Goal: Find specific page/section: Find specific page/section

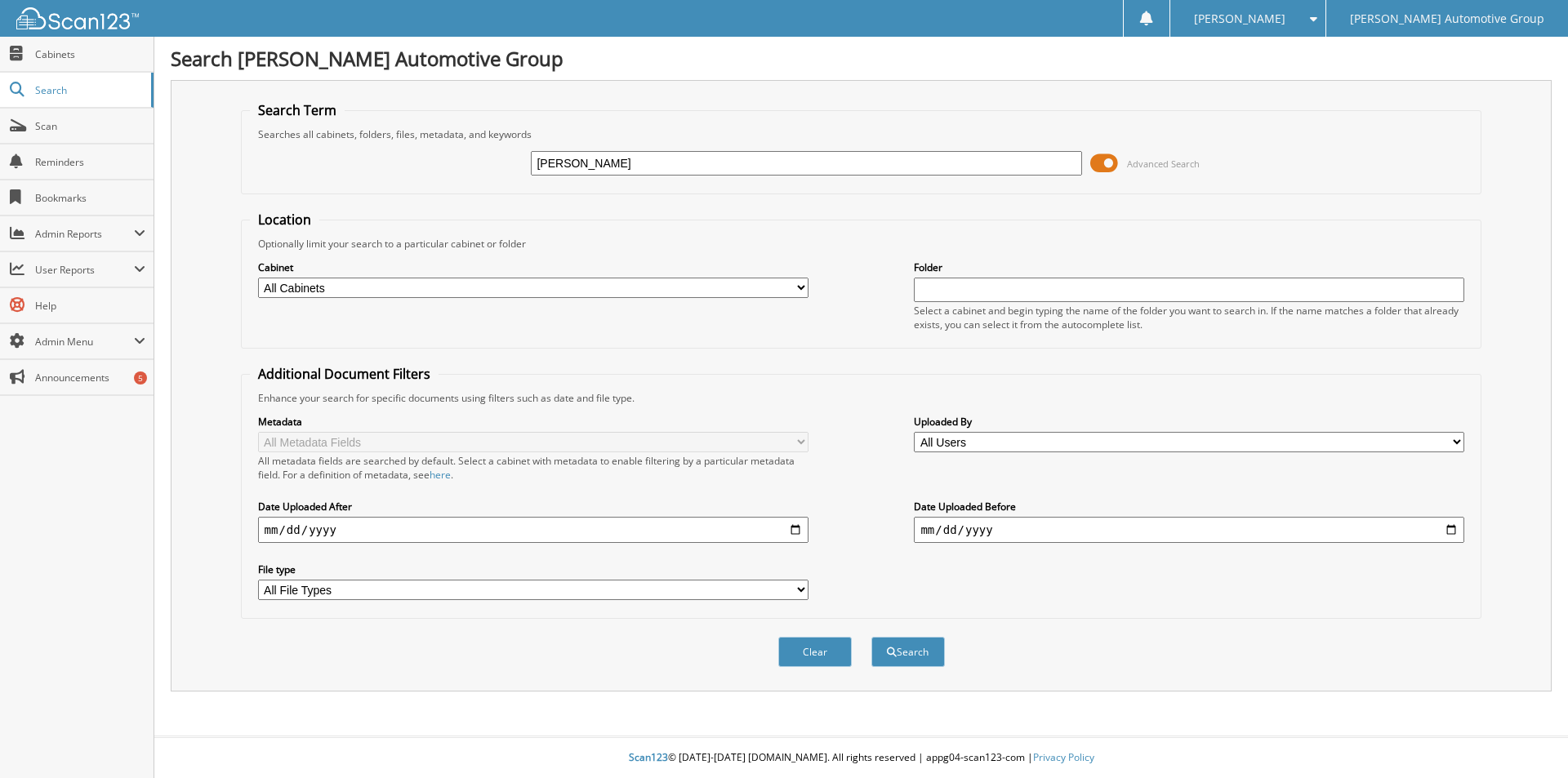
type input "[PERSON_NAME]"
click at [871, 637] on button "Search" at bounding box center [908, 652] width 73 height 30
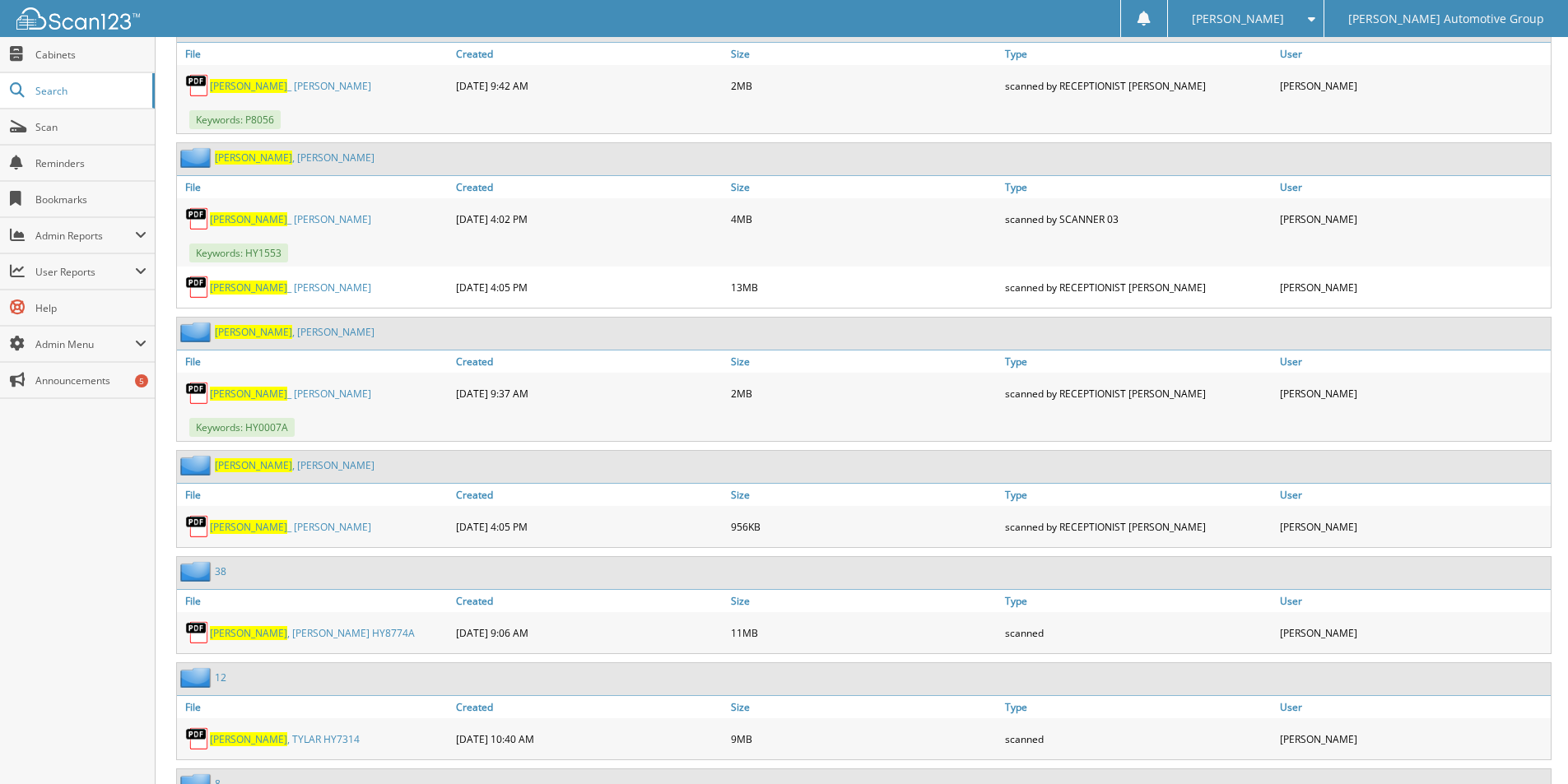
scroll to position [2632, 0]
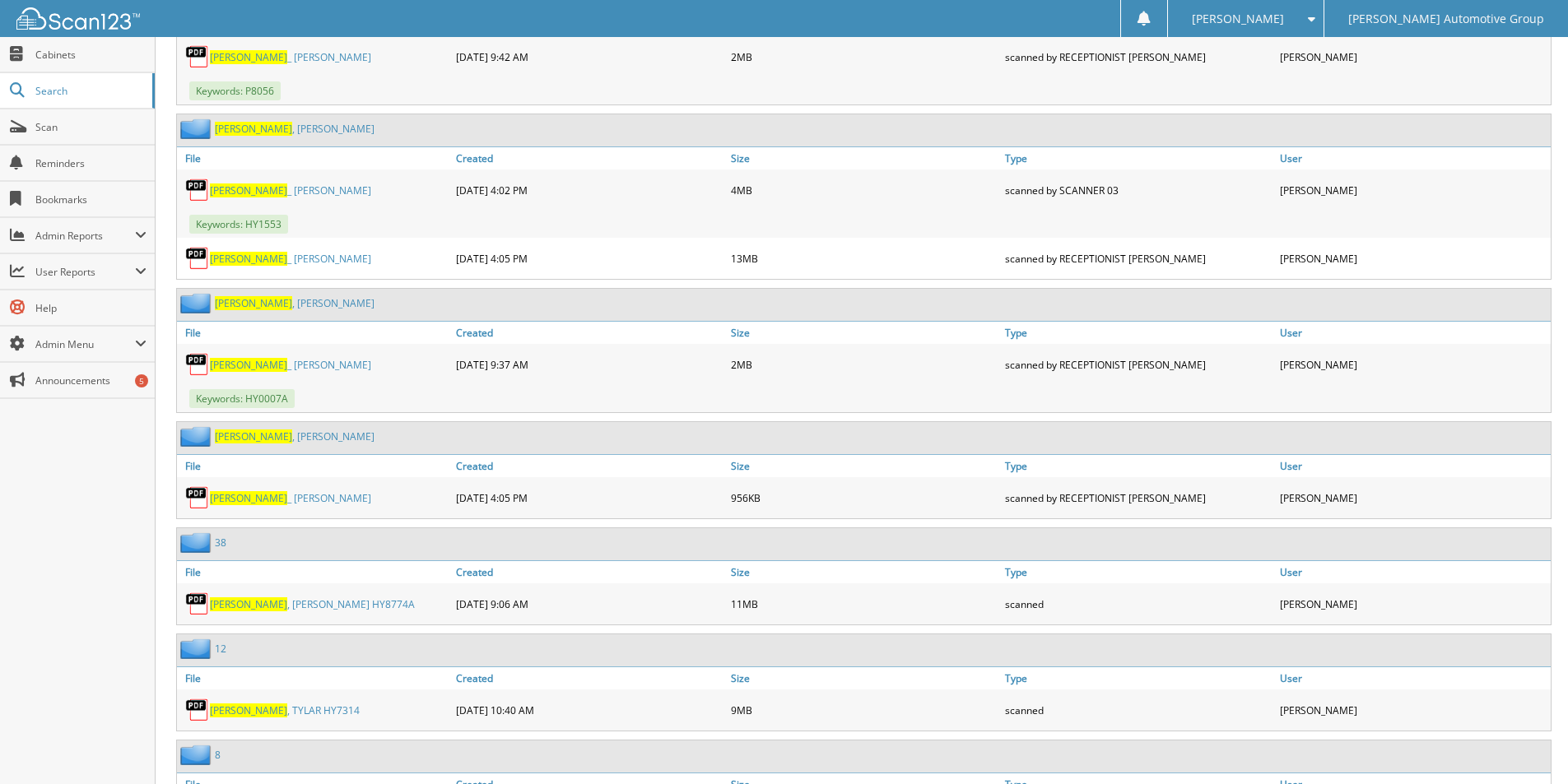
click at [276, 606] on link "GRANTHAM , CHARLES HY8774A" at bounding box center [313, 604] width 205 height 14
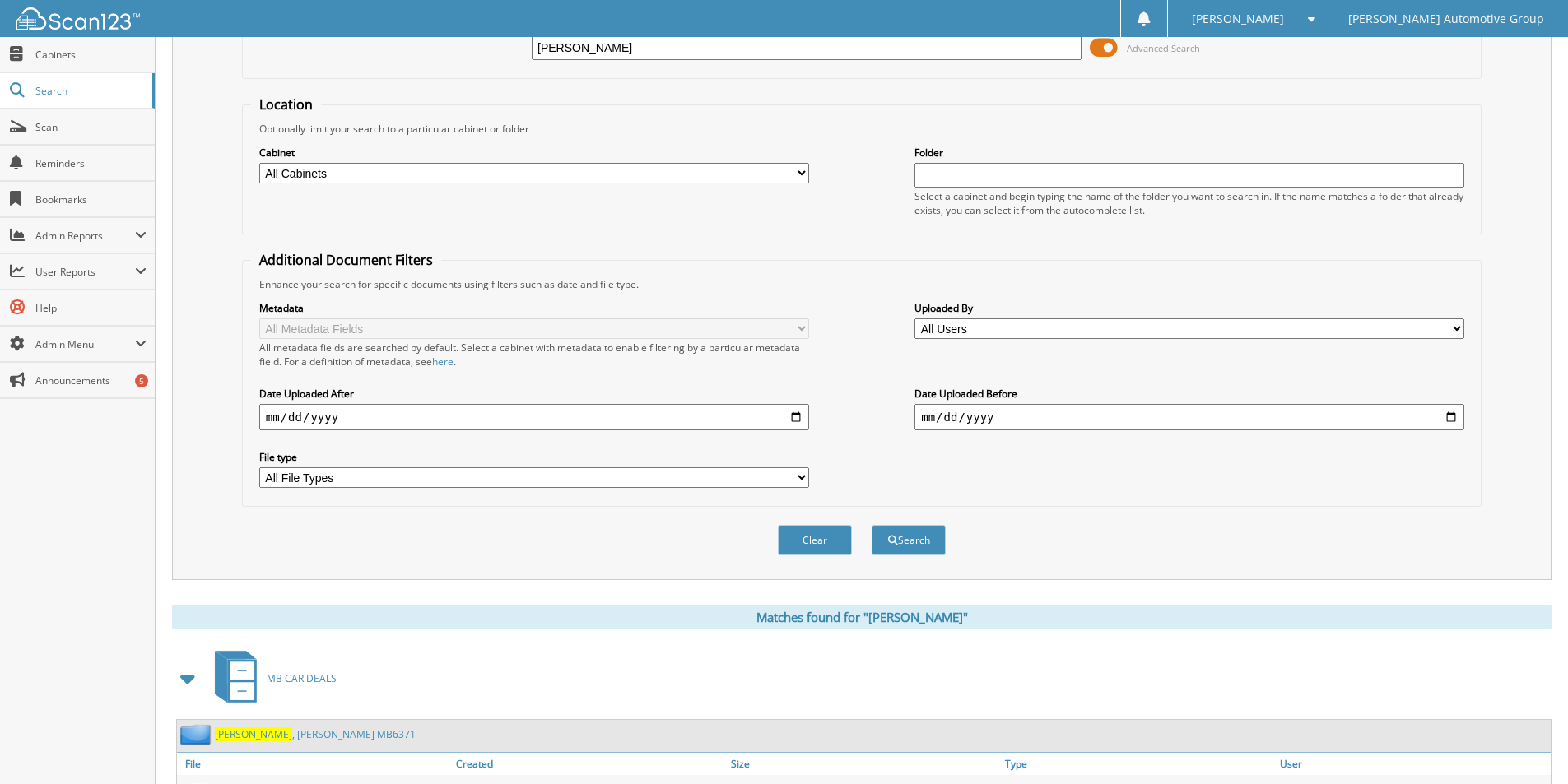
scroll to position [0, 0]
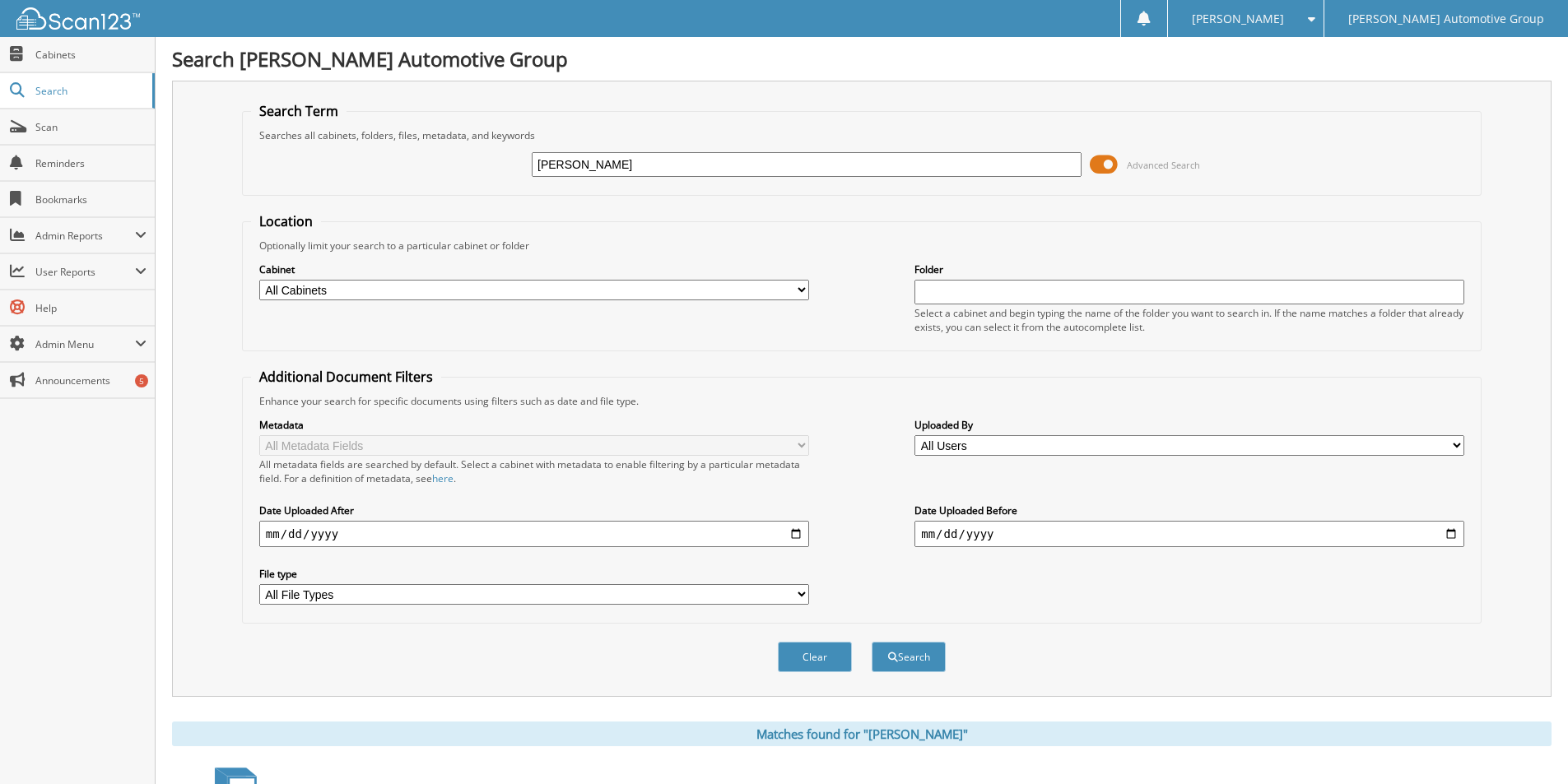
drag, startPoint x: 644, startPoint y: 157, endPoint x: 232, endPoint y: 150, distance: 412.1
click at [248, 153] on fieldset "Search Term Searches all cabinets, folders, files, metadata, and keywords GRANT…" at bounding box center [861, 149] width 1239 height 94
type input "FORRESTER"
click at [872, 642] on button "Search" at bounding box center [909, 657] width 74 height 30
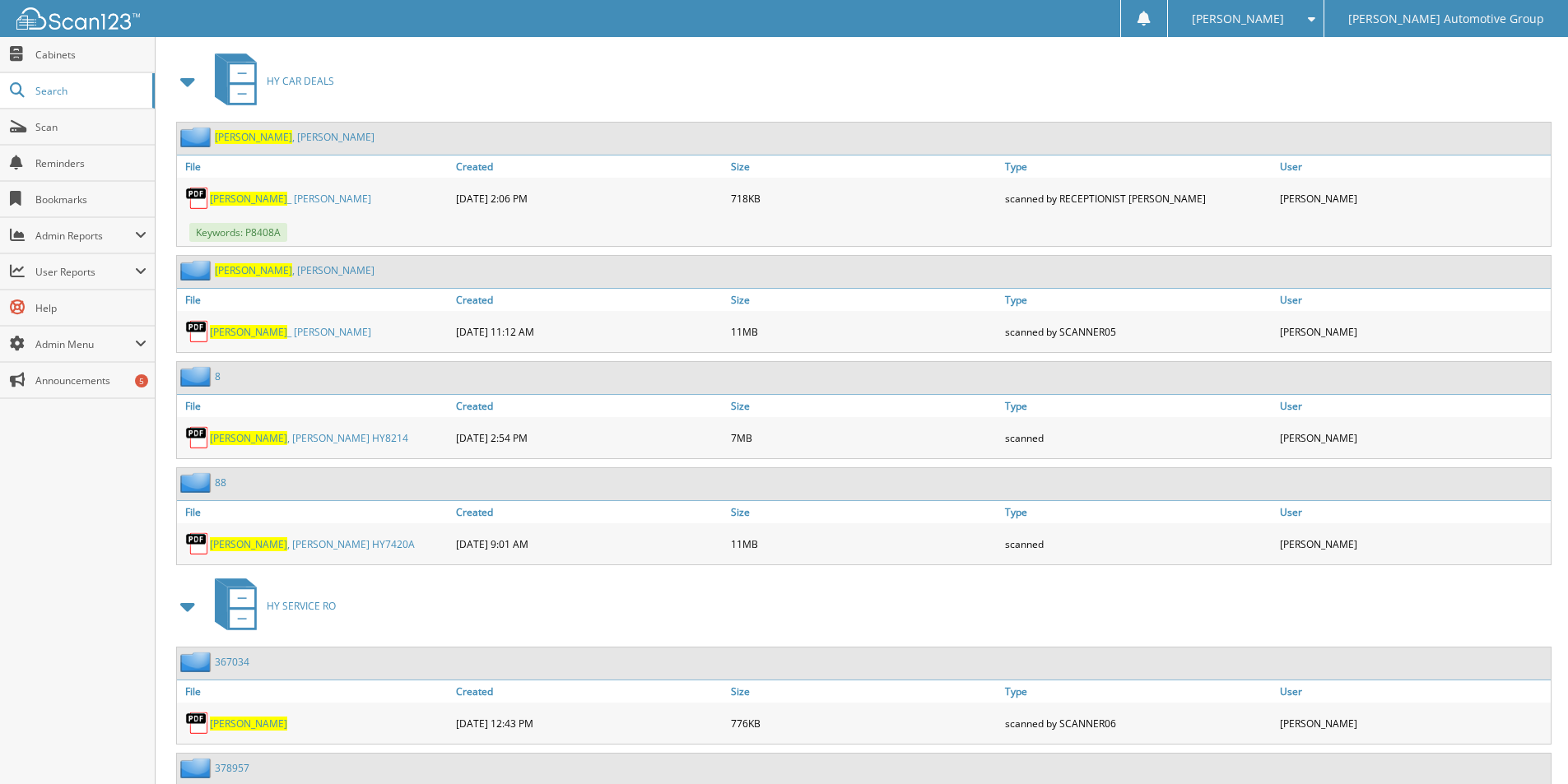
scroll to position [740, 0]
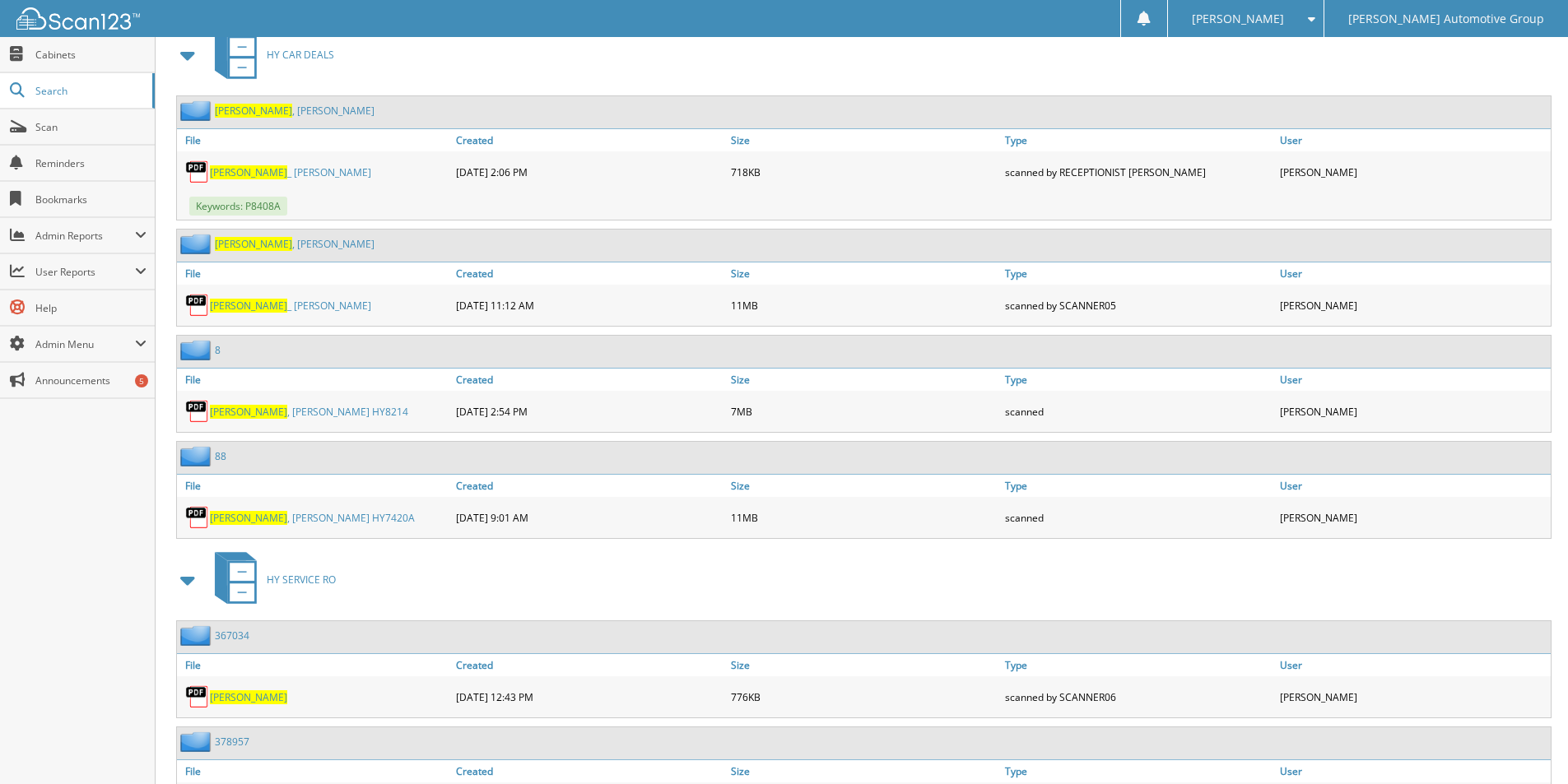
click at [283, 516] on link "FORRESTER , RHONDA HY7420A" at bounding box center [313, 517] width 205 height 14
drag, startPoint x: 1213, startPoint y: 79, endPoint x: 1206, endPoint y: 72, distance: 9.9
click at [1213, 79] on div "HY CAR DEALS" at bounding box center [862, 54] width 1379 height 65
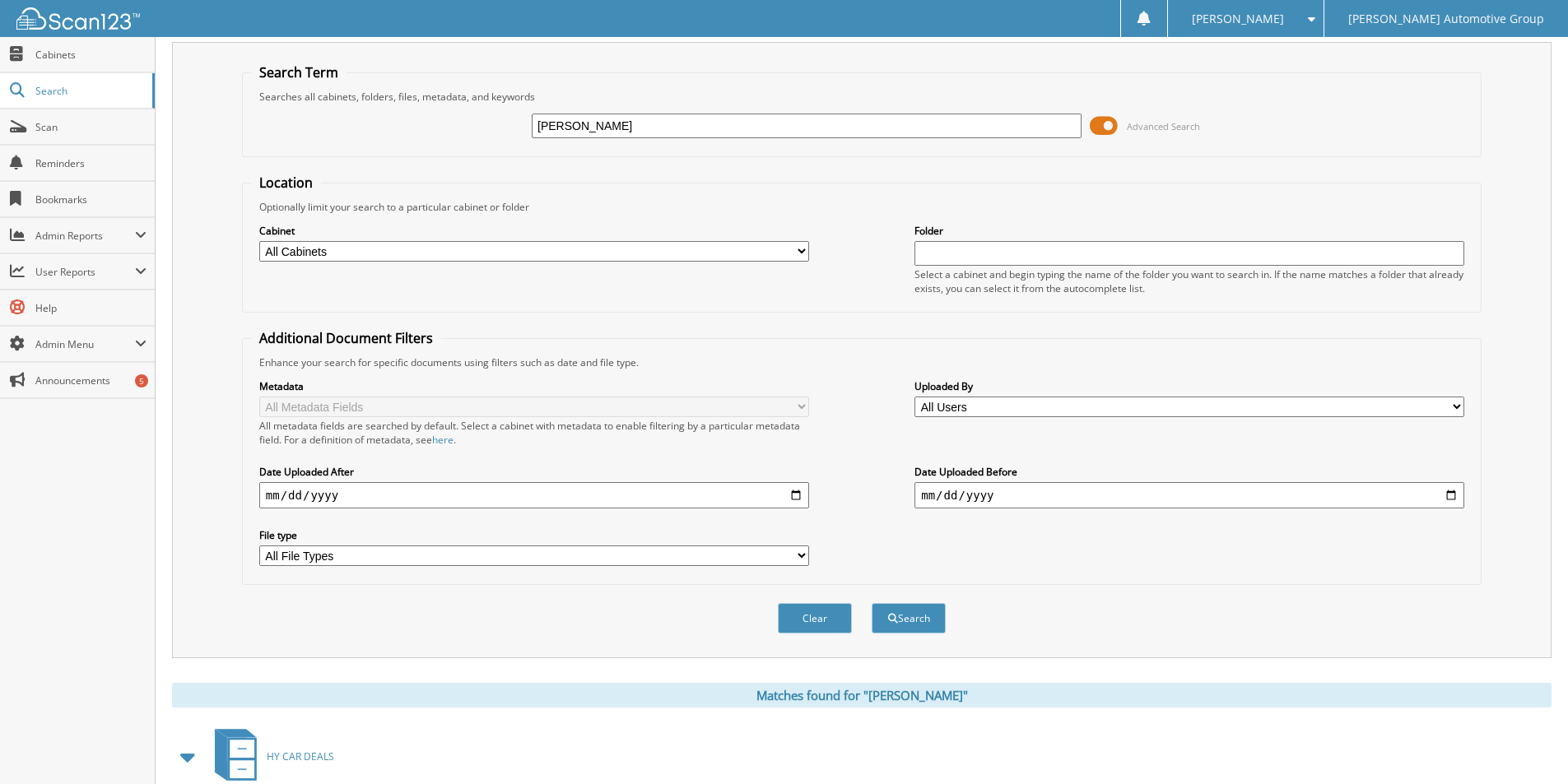
scroll to position [0, 0]
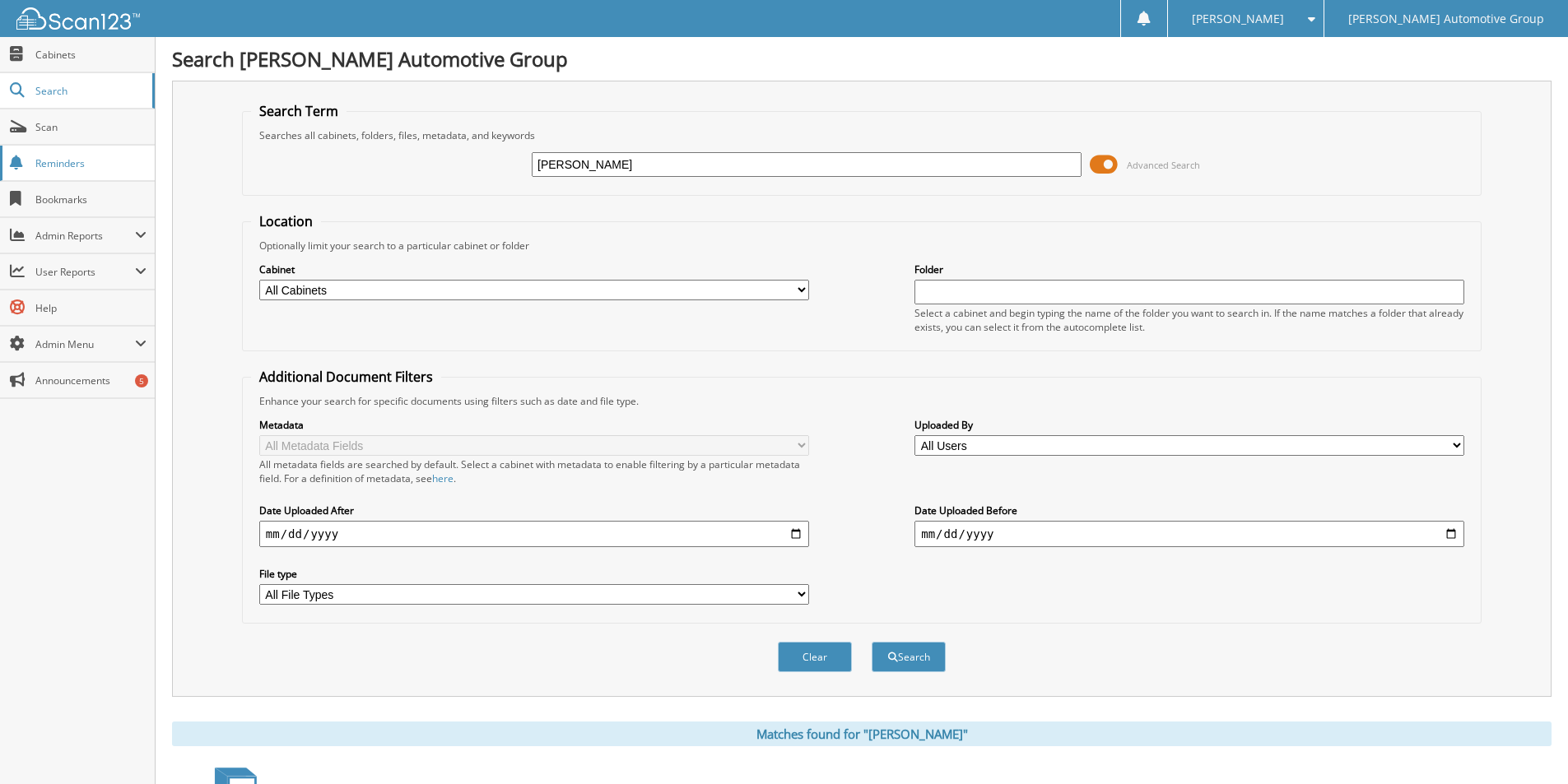
drag, startPoint x: 420, startPoint y: 164, endPoint x: 128, endPoint y: 156, distance: 292.1
type input "[PERSON_NAME]"
click at [872, 642] on button "Search" at bounding box center [909, 657] width 74 height 30
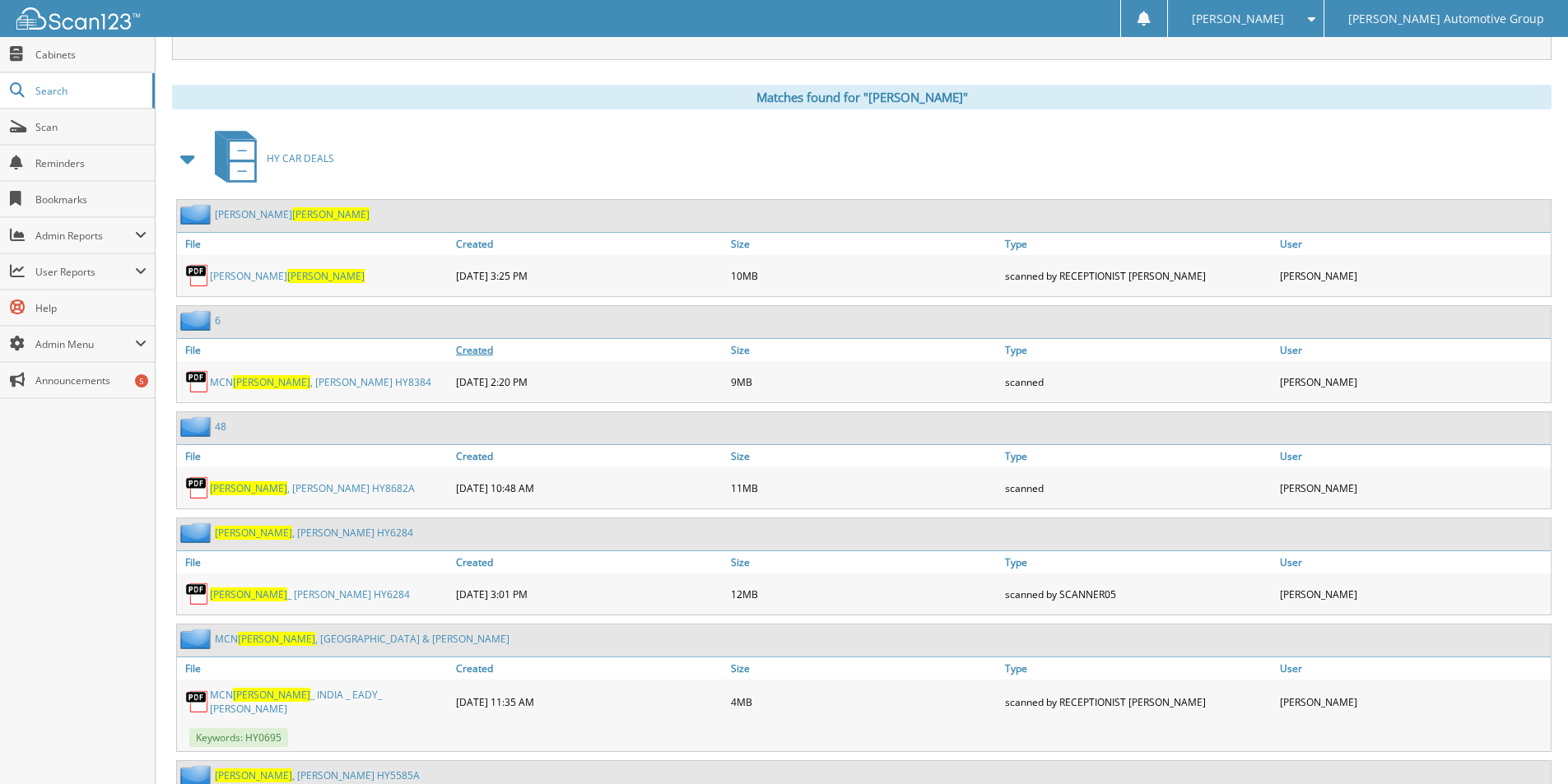
scroll to position [658, 0]
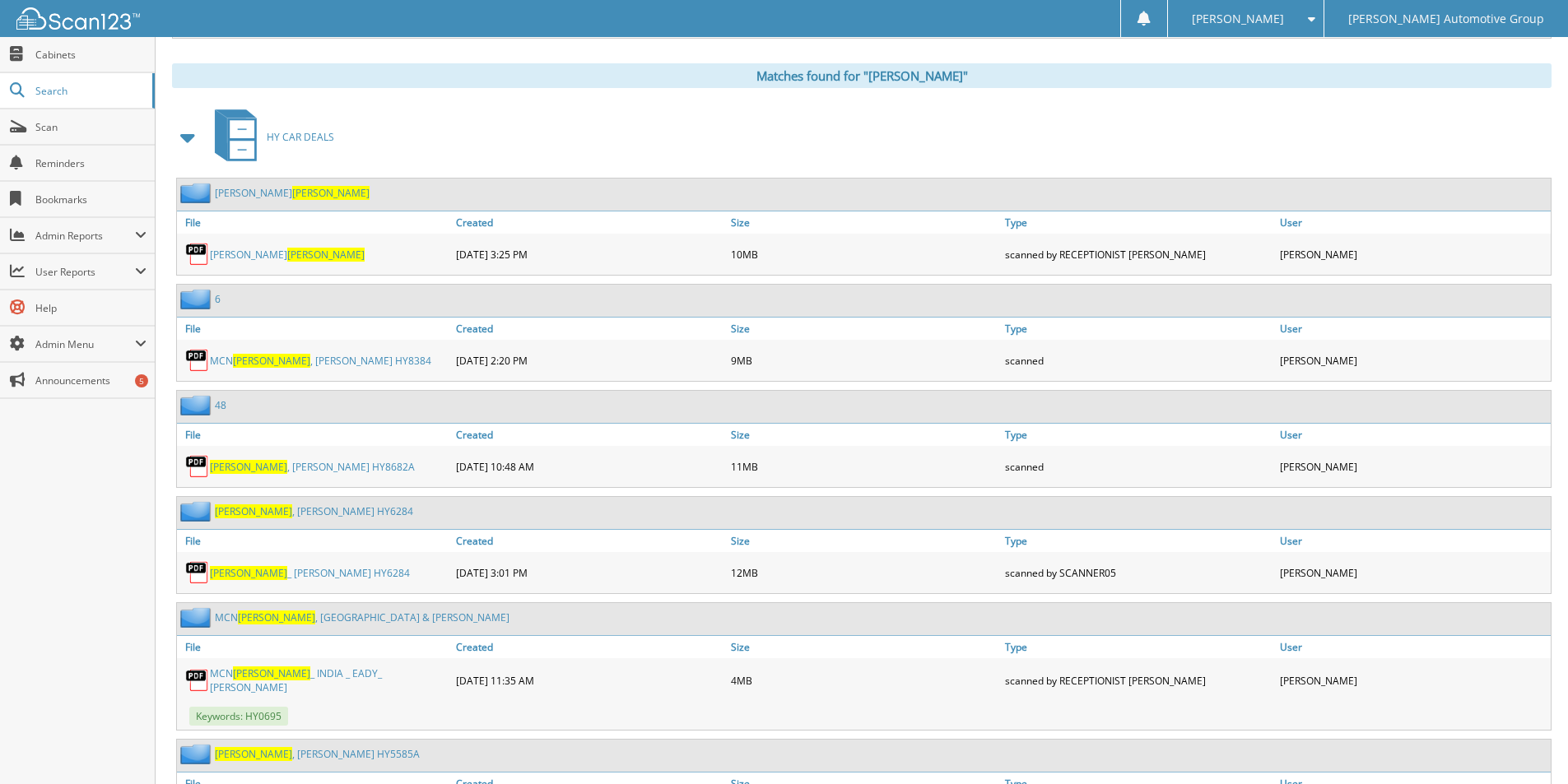
click at [285, 465] on link "EALY , JERALD HY8682A" at bounding box center [313, 467] width 205 height 14
drag, startPoint x: 1311, startPoint y: 79, endPoint x: 1319, endPoint y: 85, distance: 10.0
click at [1311, 80] on div "Matches found for "EALY"" at bounding box center [862, 76] width 1379 height 25
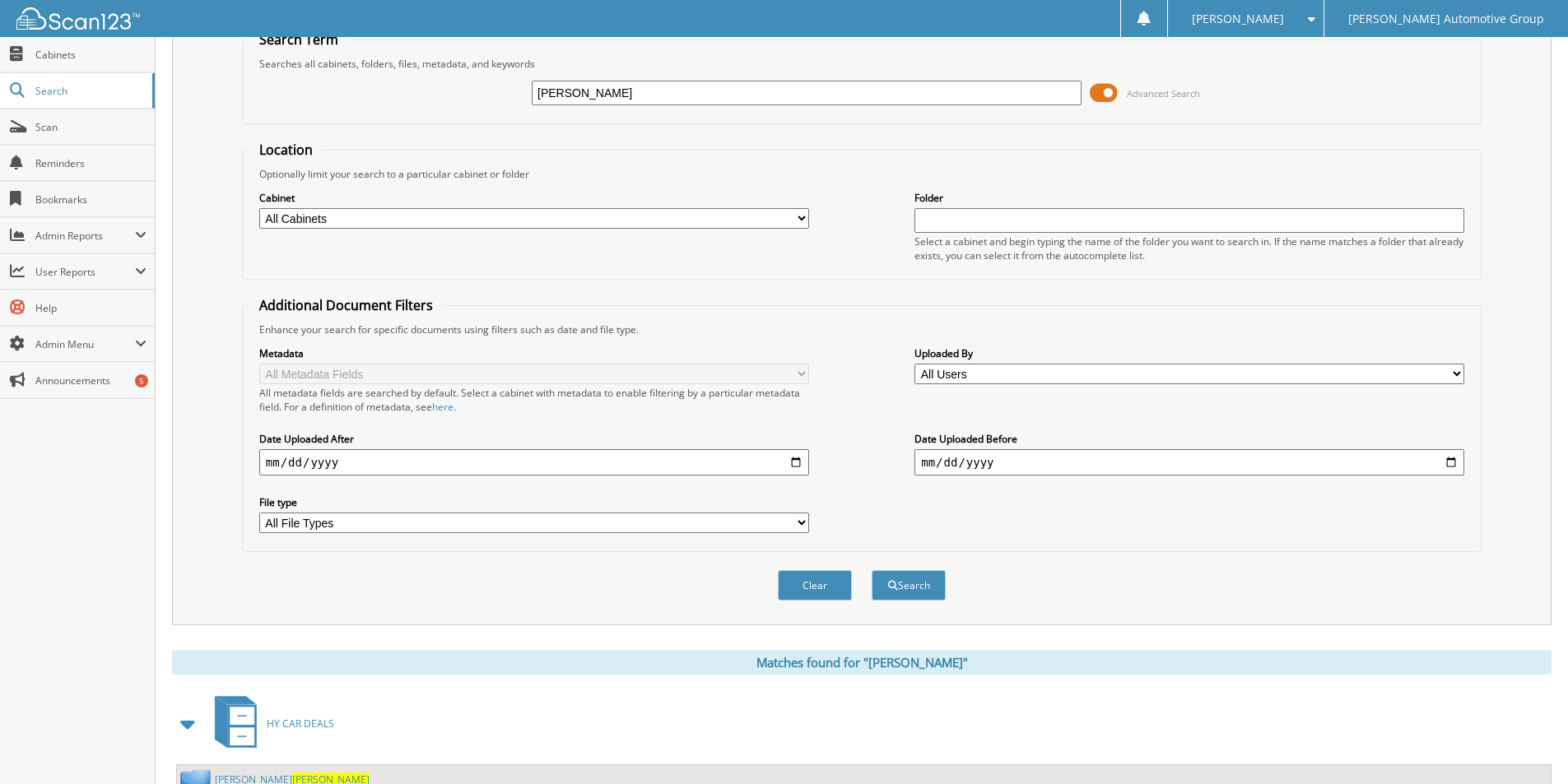
scroll to position [0, 0]
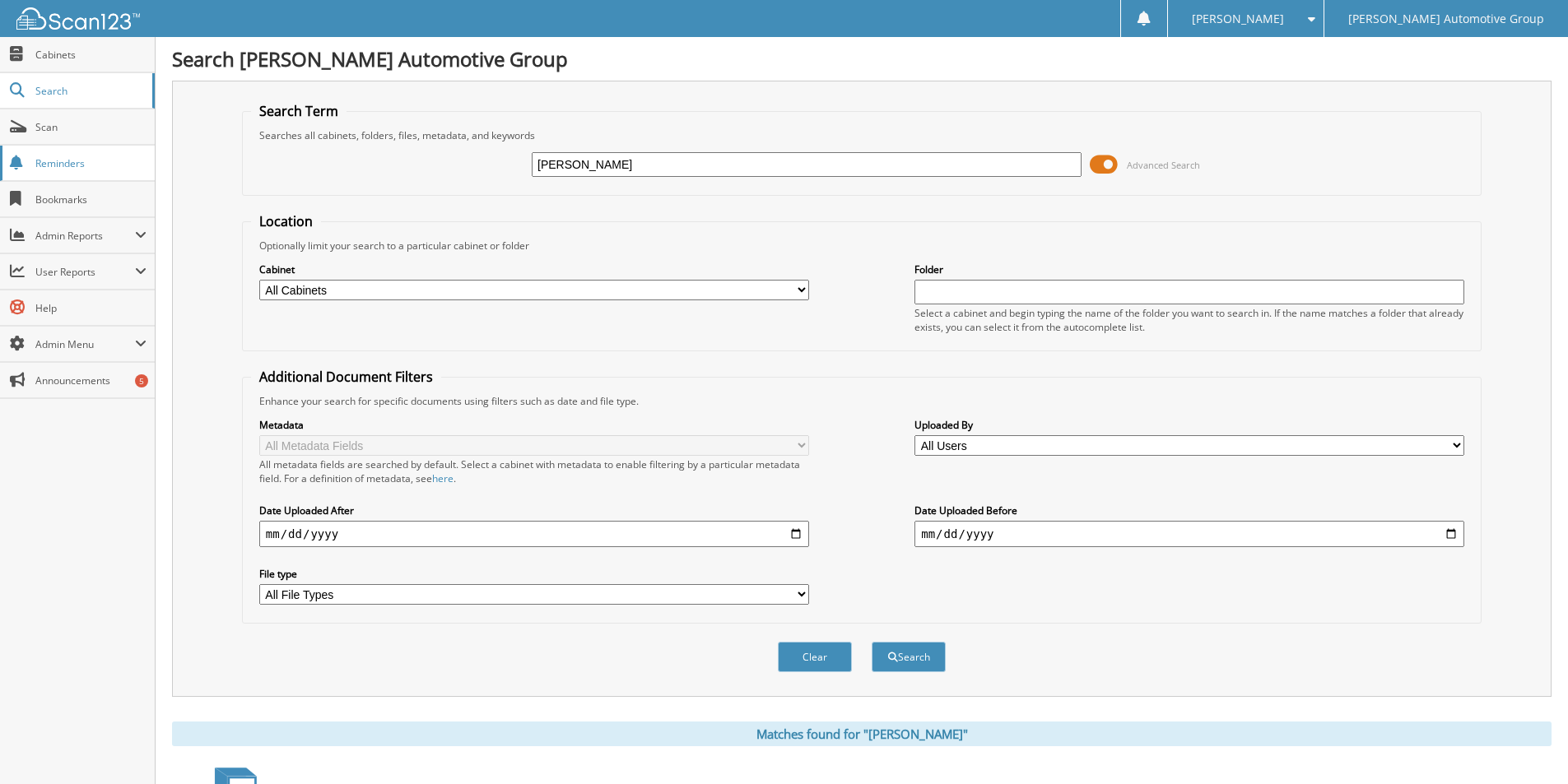
drag, startPoint x: 718, startPoint y: 167, endPoint x: 0, endPoint y: 154, distance: 718.1
type input "HARRISON"
click at [872, 642] on button "Search" at bounding box center [909, 657] width 74 height 30
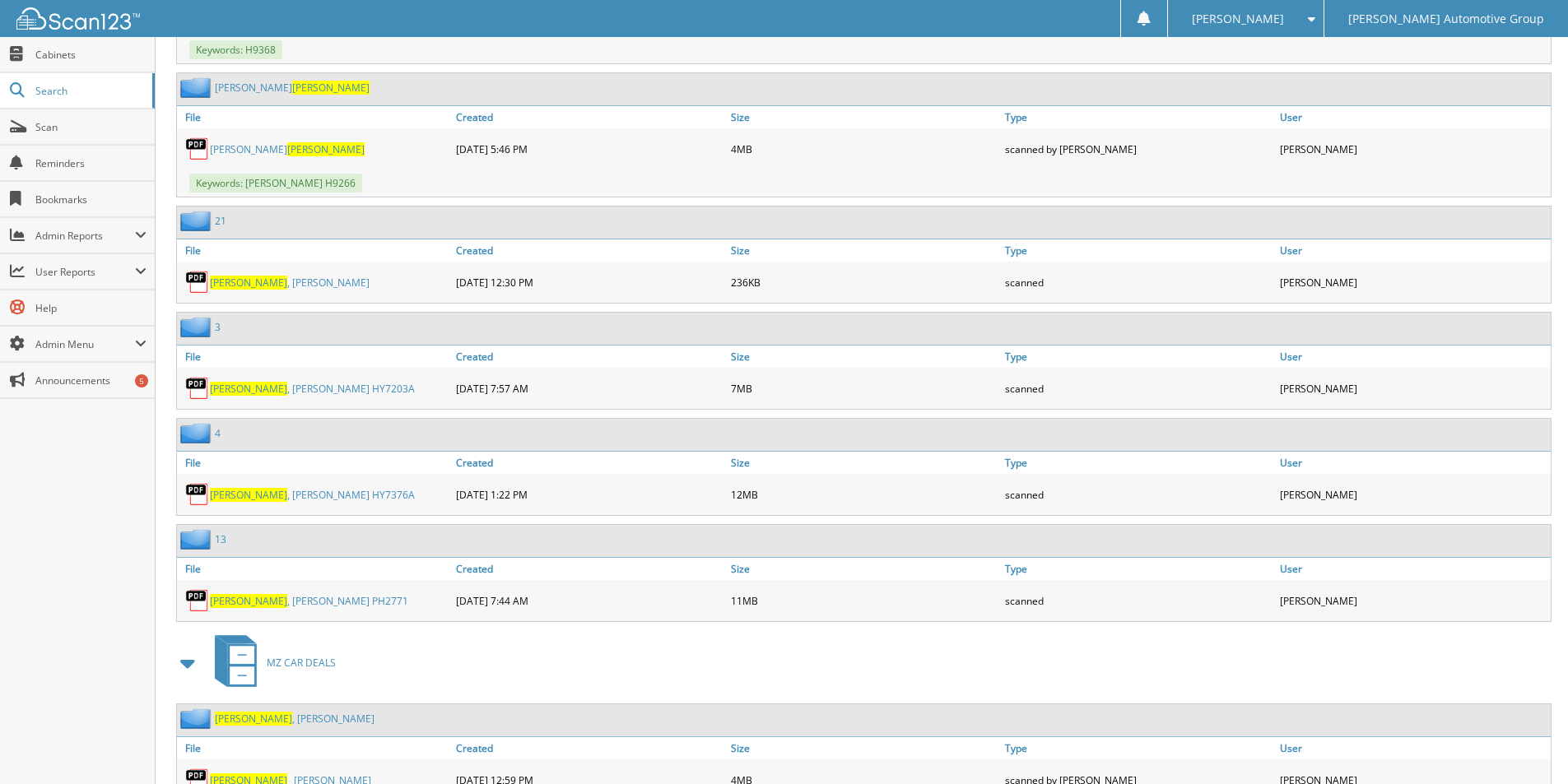
scroll to position [4770, 0]
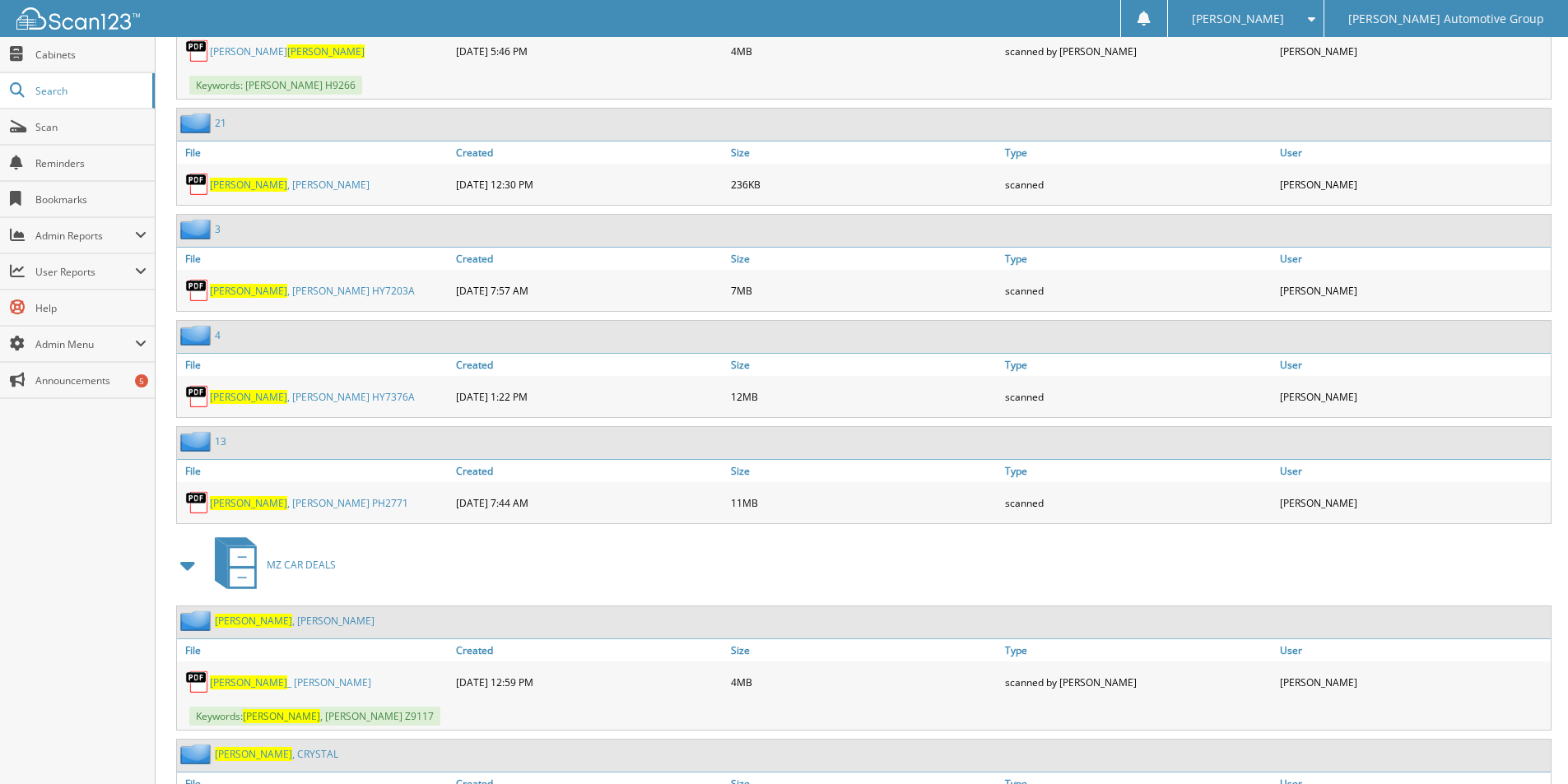
click at [283, 496] on link "HARRISON , EMMA PH2771" at bounding box center [309, 503] width 198 height 14
click at [884, 569] on div "MZ CAR DEALS" at bounding box center [862, 564] width 1379 height 65
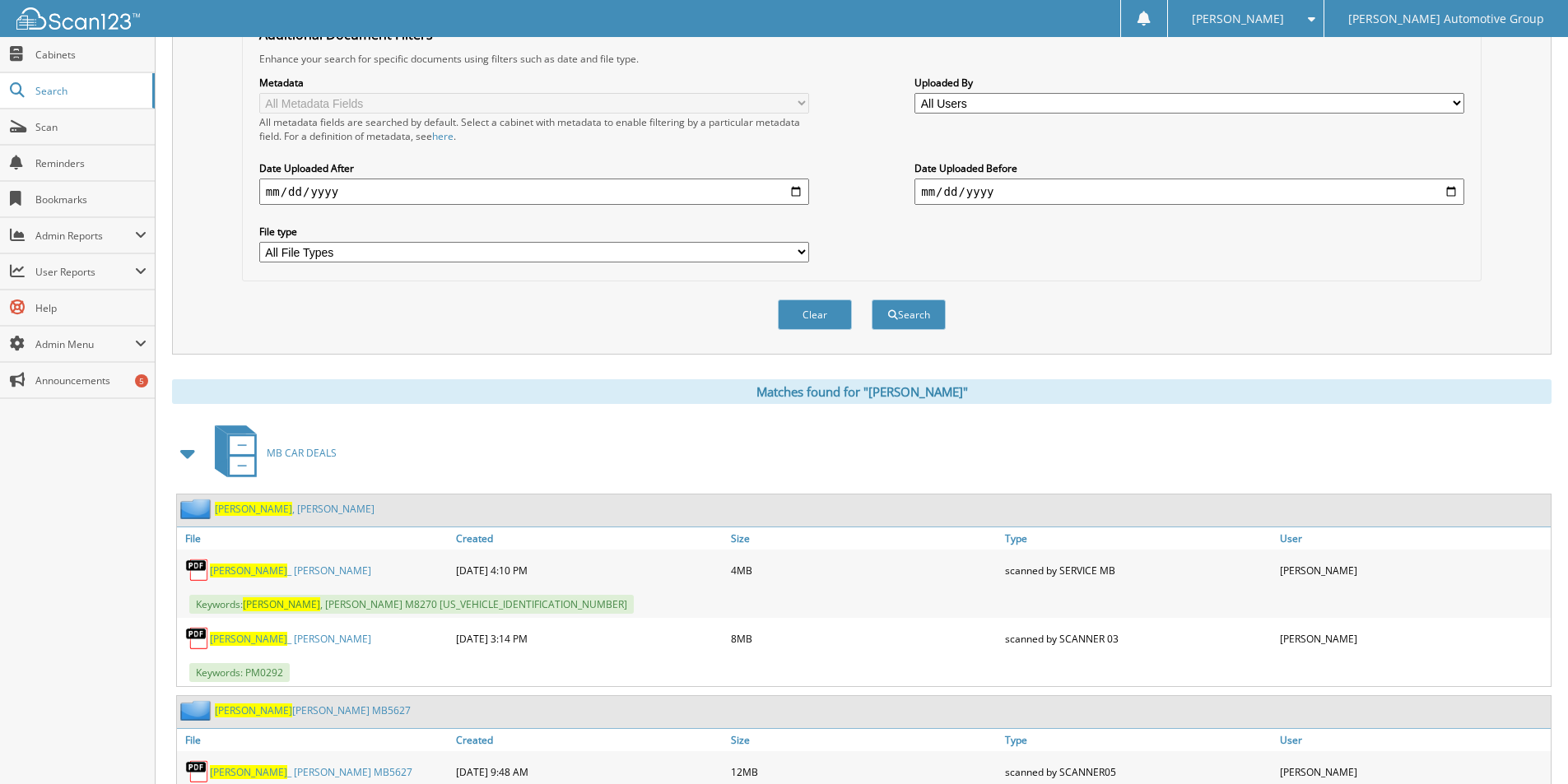
scroll to position [0, 0]
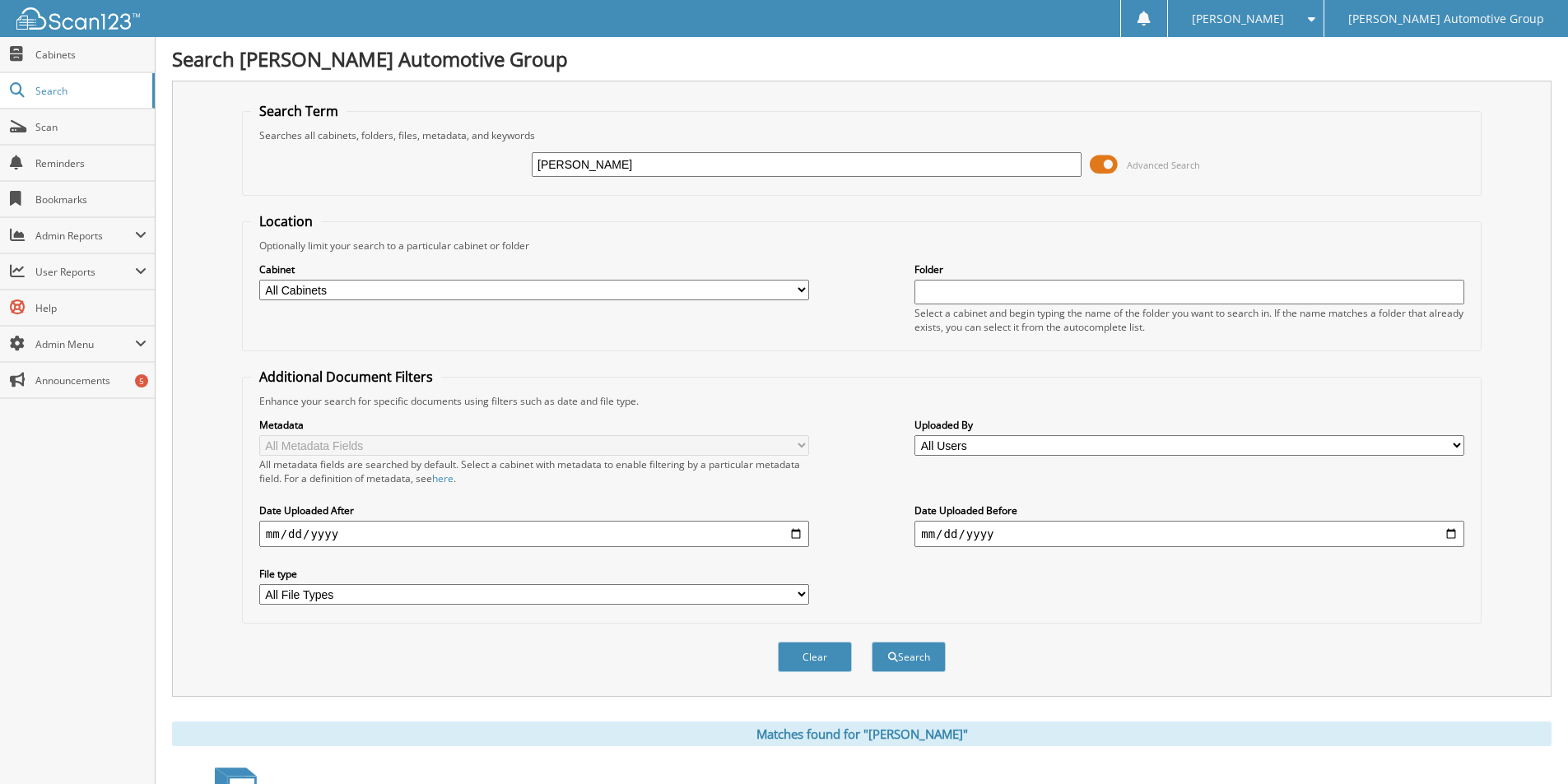
drag, startPoint x: 628, startPoint y: 152, endPoint x: 463, endPoint y: 161, distance: 165.2
click at [463, 161] on div "HARRISON Advanced Search" at bounding box center [861, 164] width 1221 height 45
type input "PH2793"
click at [872, 642] on button "Search" at bounding box center [909, 657] width 74 height 30
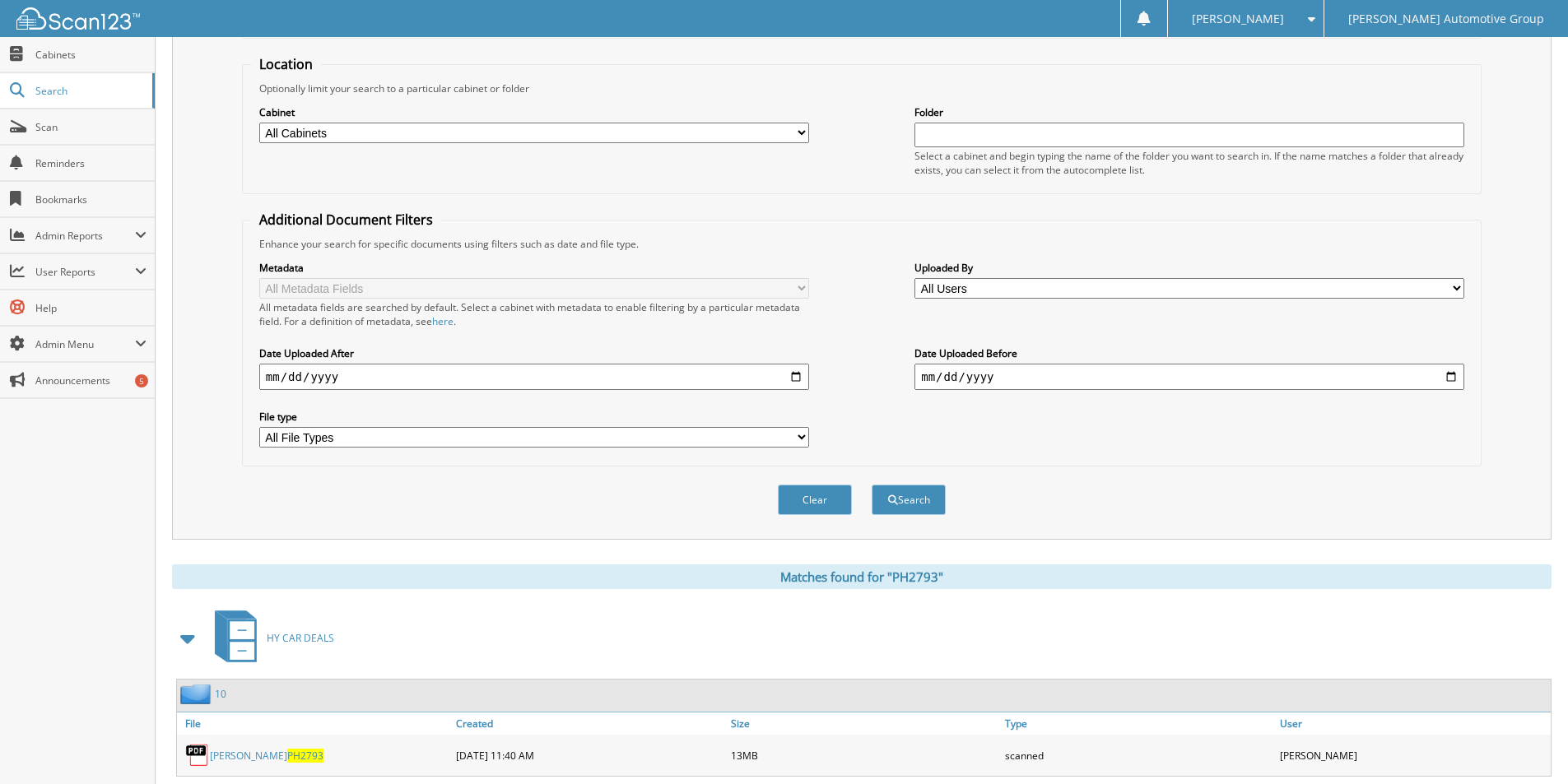
scroll to position [306, 0]
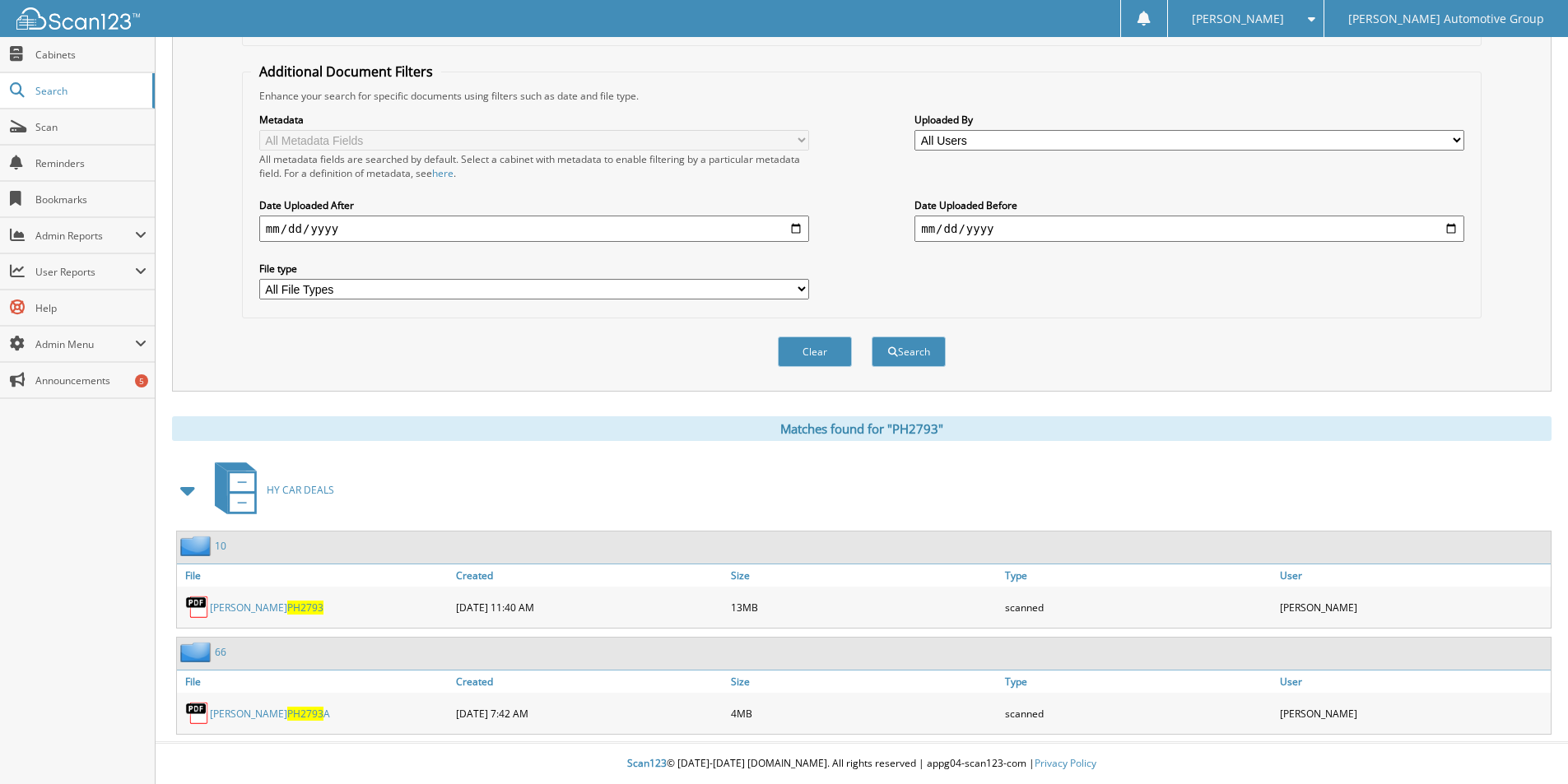
click at [271, 607] on link "[PERSON_NAME] PH2793" at bounding box center [267, 607] width 114 height 14
click at [1296, 77] on fieldset "Additional Document Filters Enhance your search for specific documents using fi…" at bounding box center [861, 190] width 1239 height 256
